Goal: Information Seeking & Learning: Learn about a topic

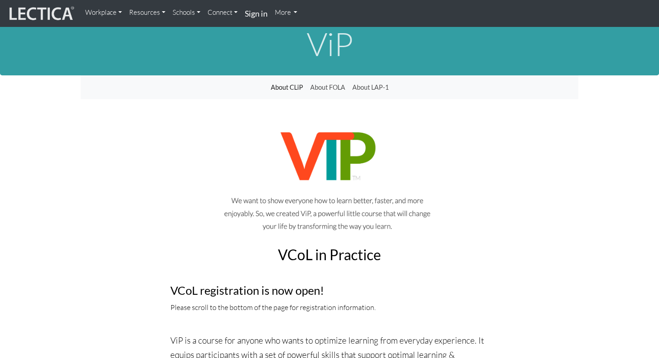
scroll to position [12, 0]
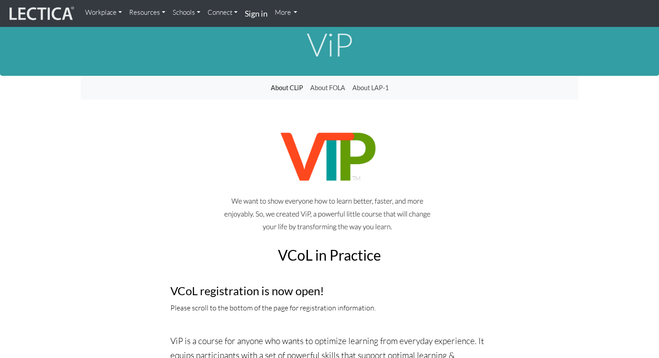
click at [295, 87] on link "About CLiP" at bounding box center [286, 87] width 39 height 17
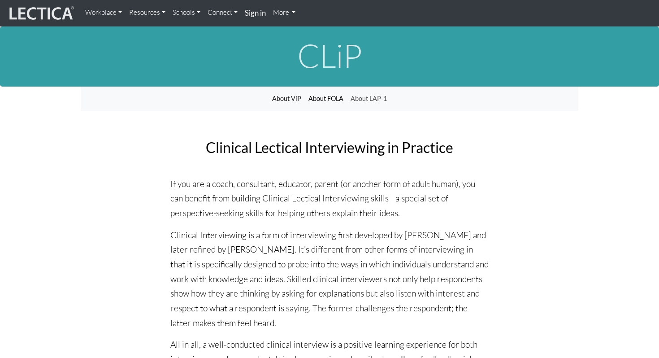
click at [318, 96] on link "About FOLA" at bounding box center [326, 98] width 42 height 17
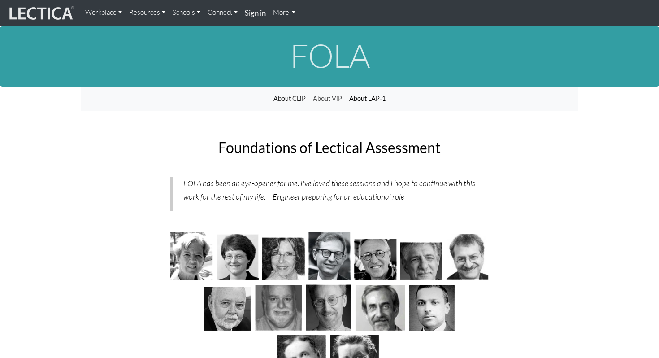
click at [366, 96] on link "About LAP-1" at bounding box center [367, 98] width 43 height 17
